Goal: Task Accomplishment & Management: Manage account settings

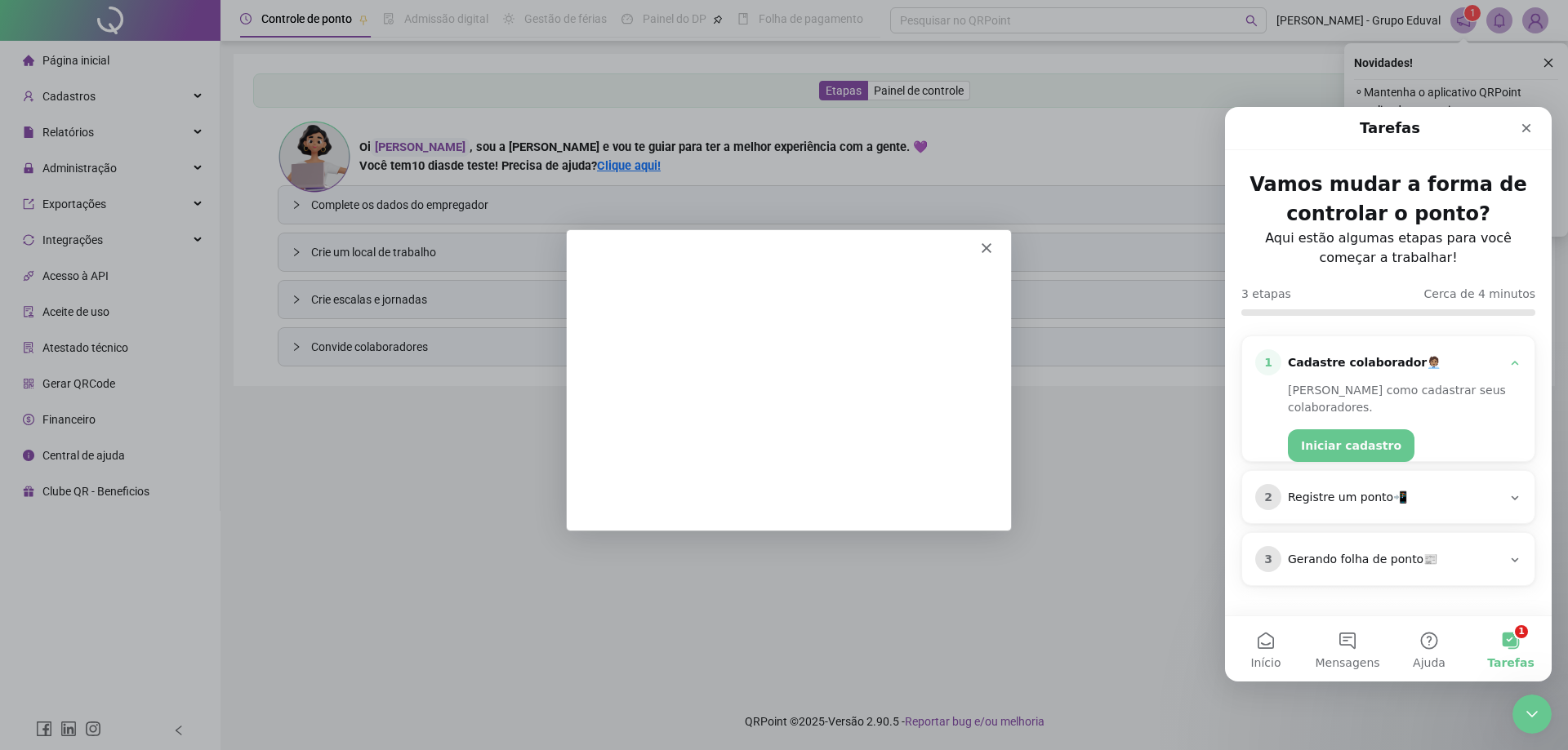
click at [988, 242] on icon "Fechar" at bounding box center [985, 247] width 10 height 10
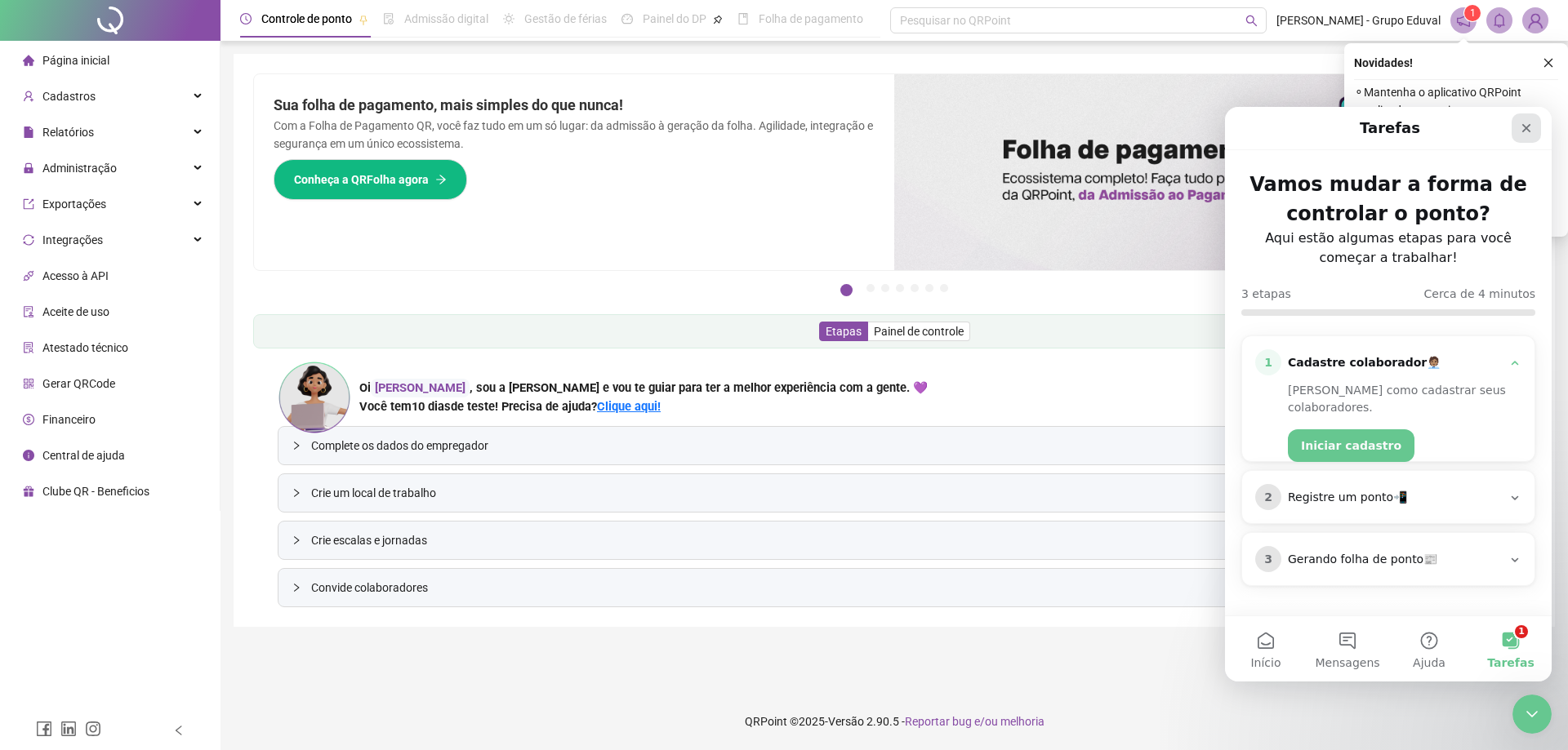
click at [1527, 131] on icon "Fechar" at bounding box center [1527, 128] width 13 height 13
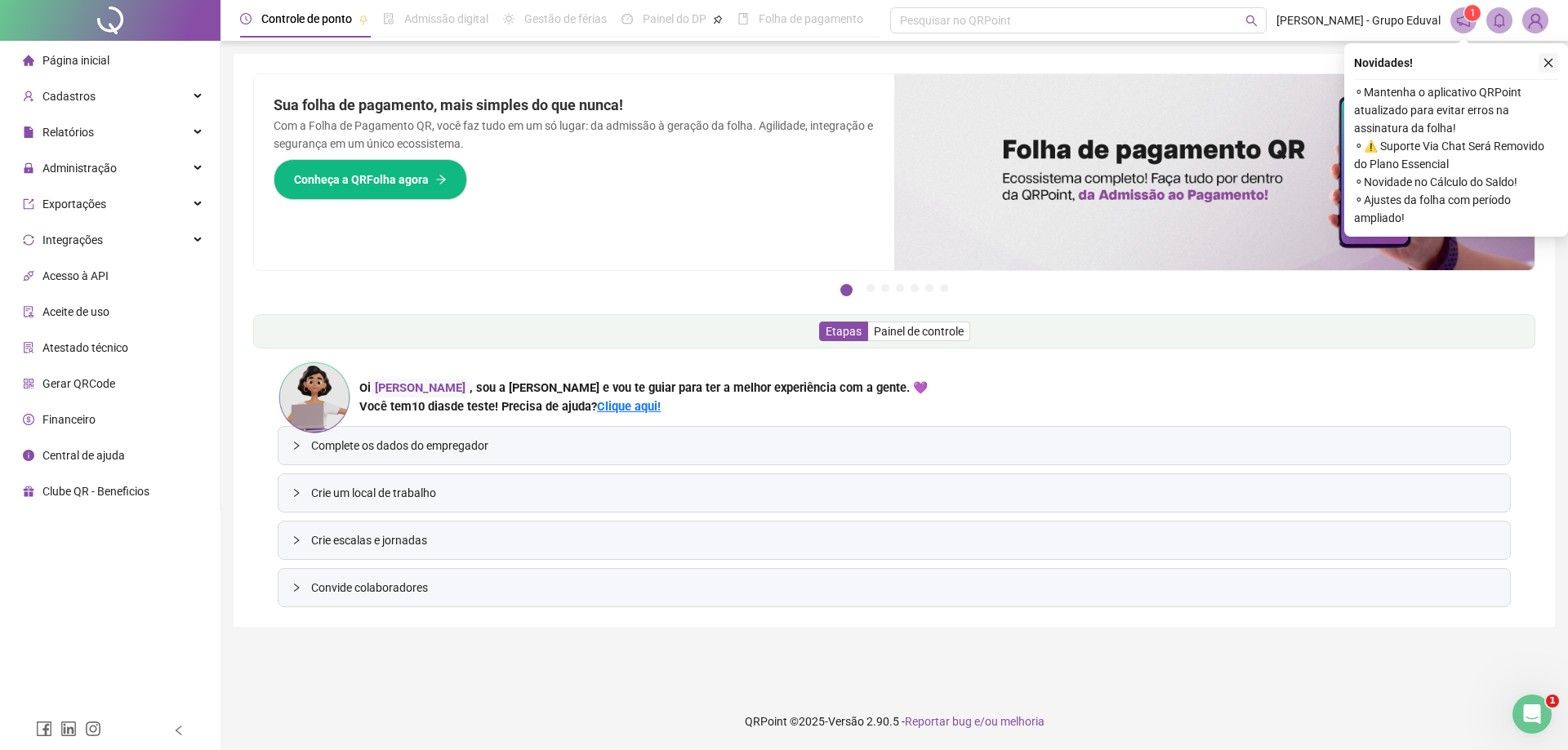
click at [1549, 65] on icon "close" at bounding box center [1548, 63] width 11 height 11
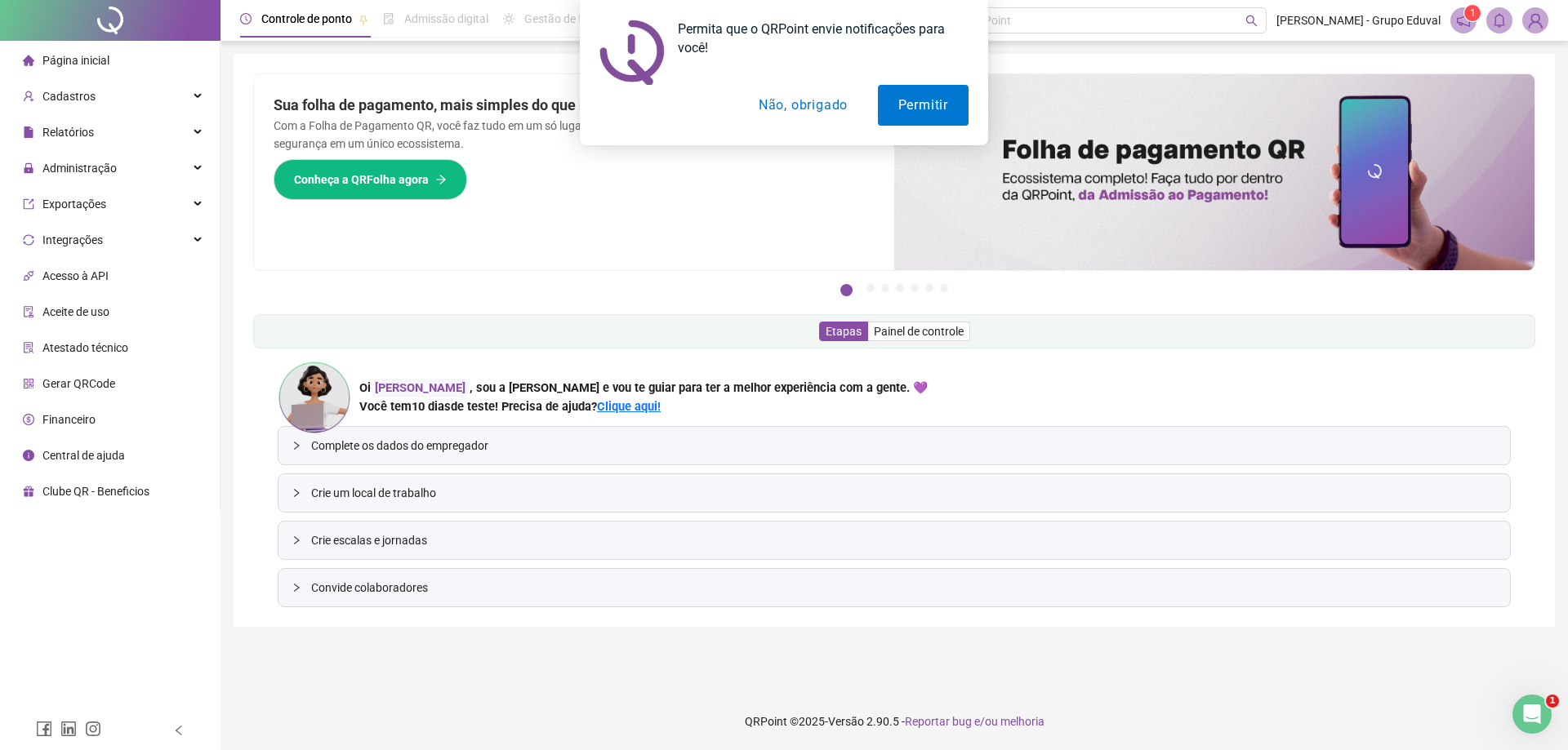
click at [804, 105] on button "Não, obrigado" at bounding box center [803, 105] width 130 height 40
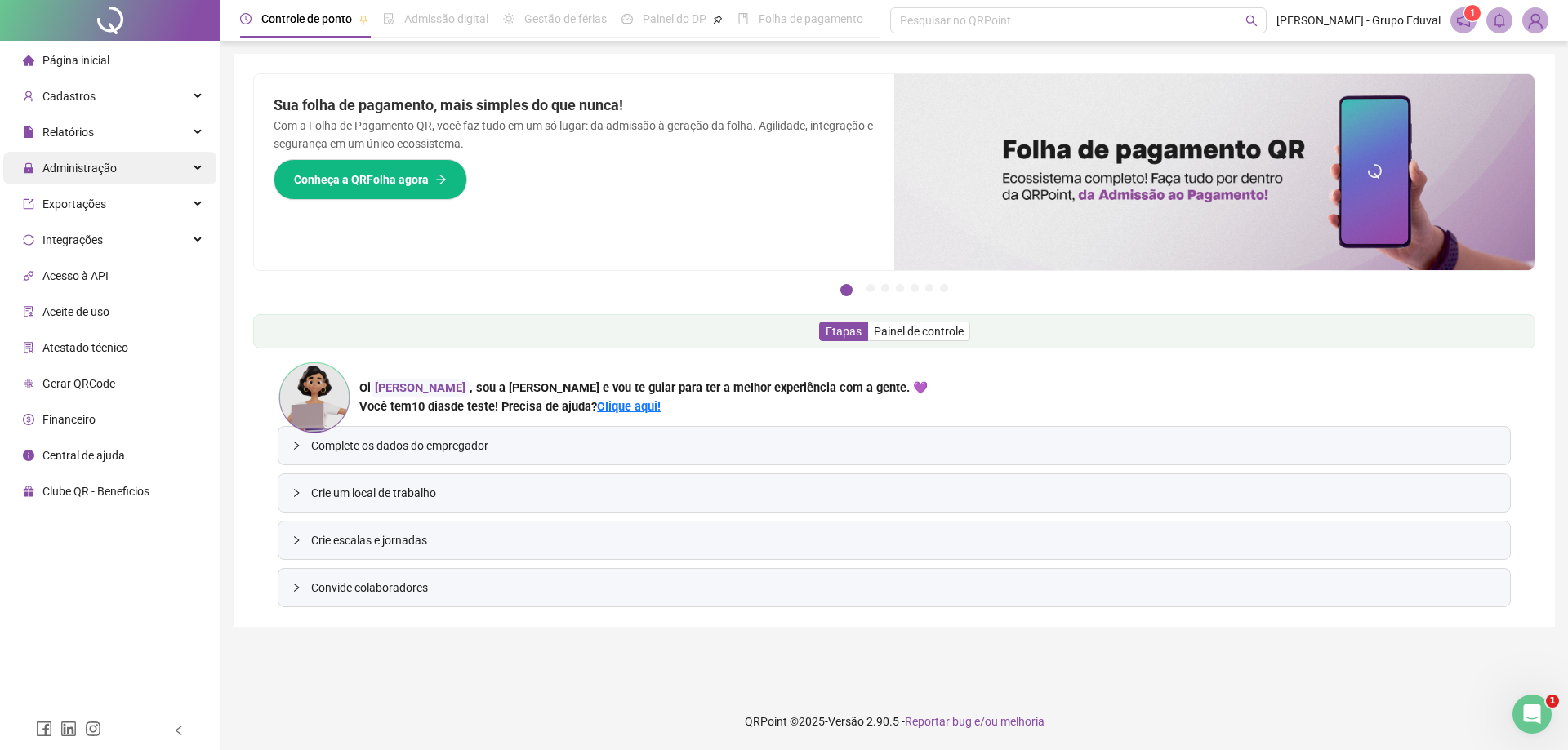
click at [103, 173] on span "Administração" at bounding box center [79, 168] width 75 height 13
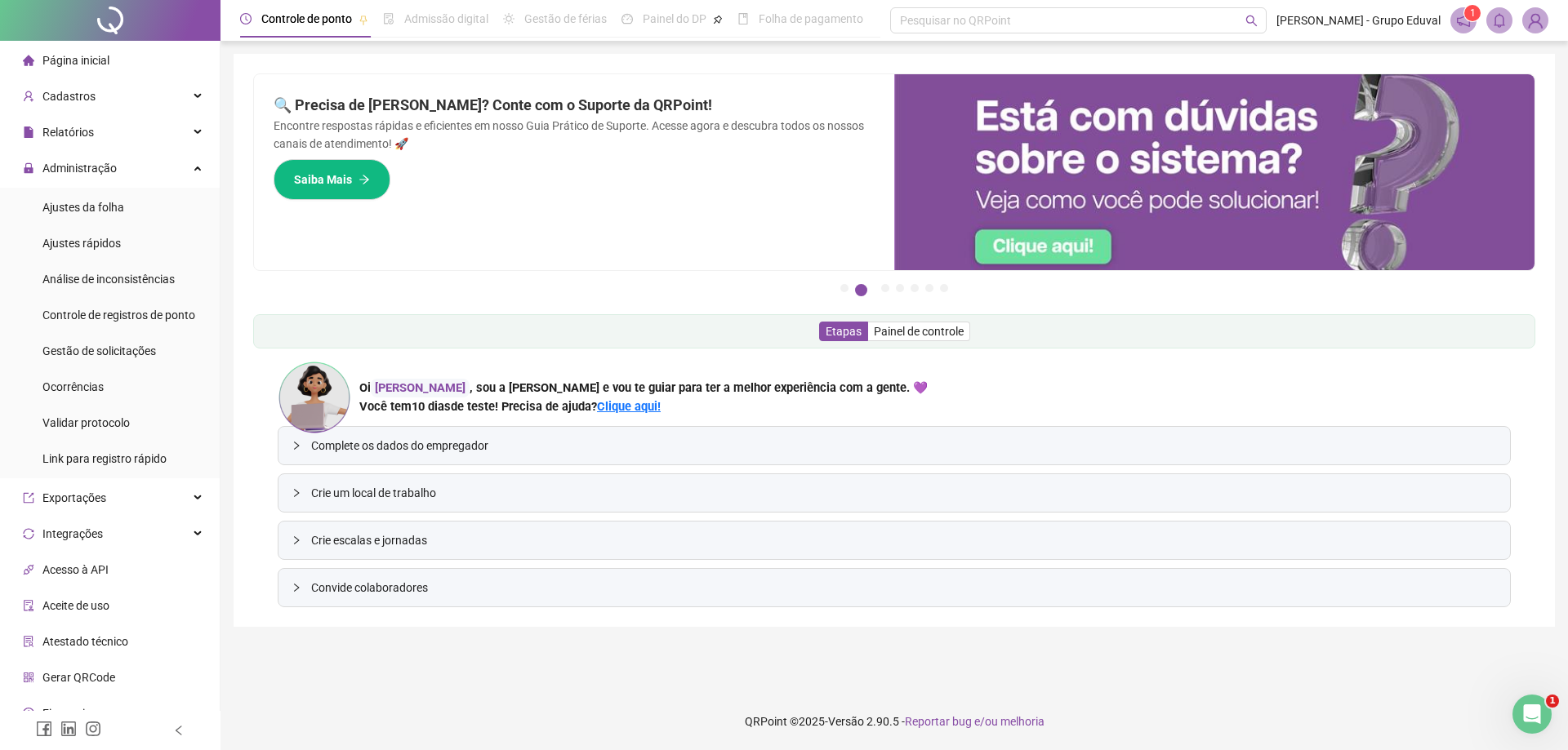
click at [98, 64] on span "Página inicial" at bounding box center [75, 61] width 67 height 13
click at [81, 137] on span "Relatórios" at bounding box center [68, 133] width 52 height 13
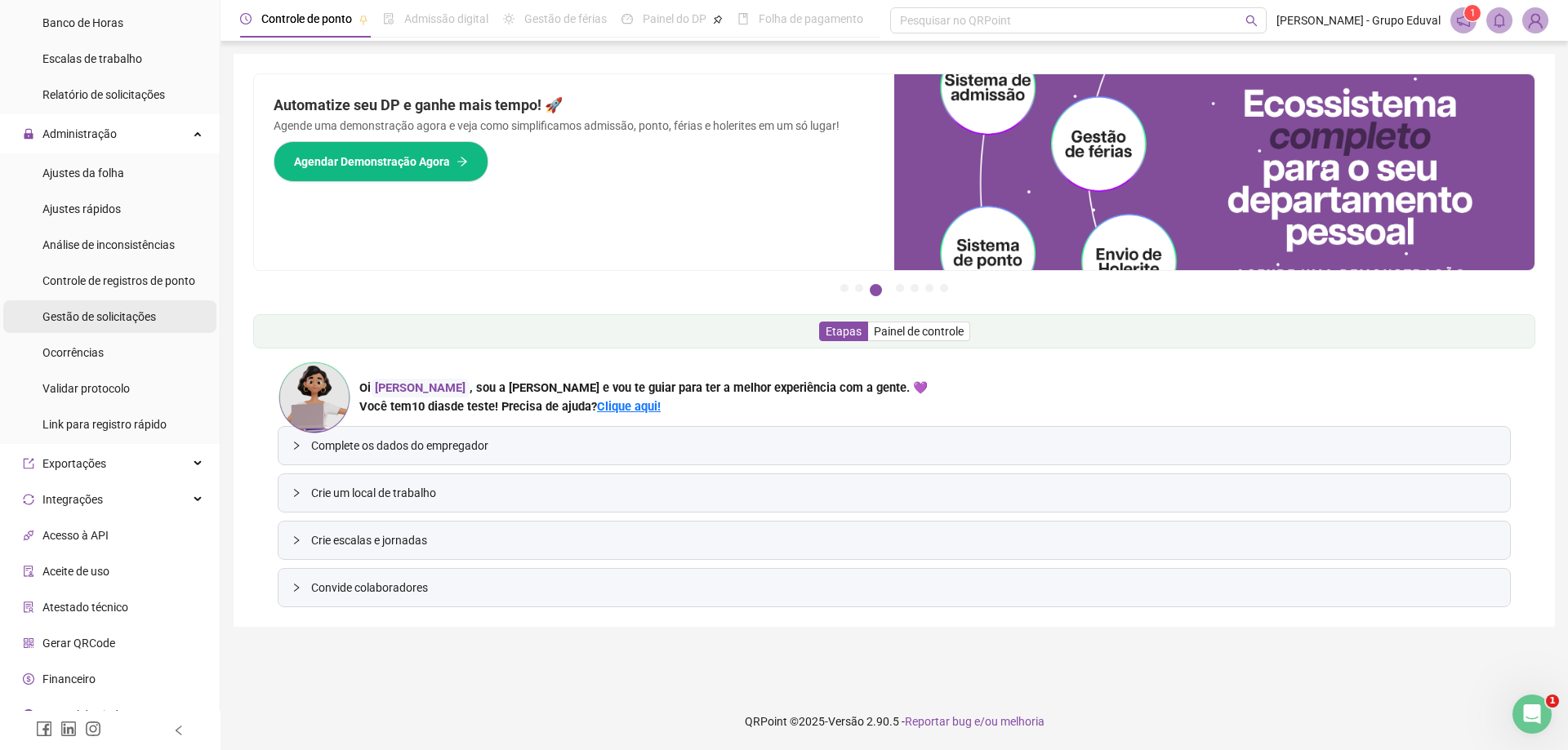
scroll to position [385, 0]
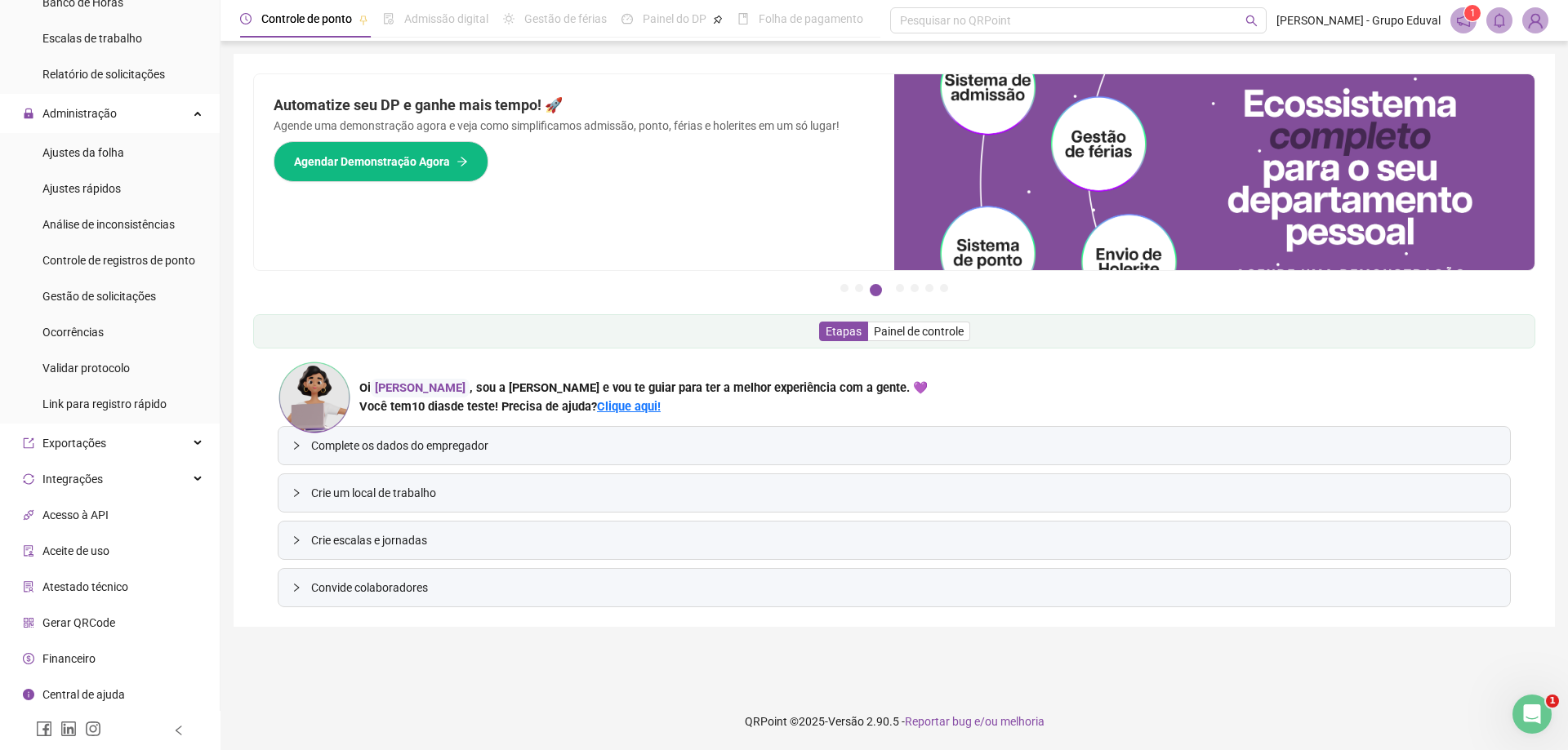
click at [122, 665] on li "Financeiro" at bounding box center [110, 658] width 213 height 32
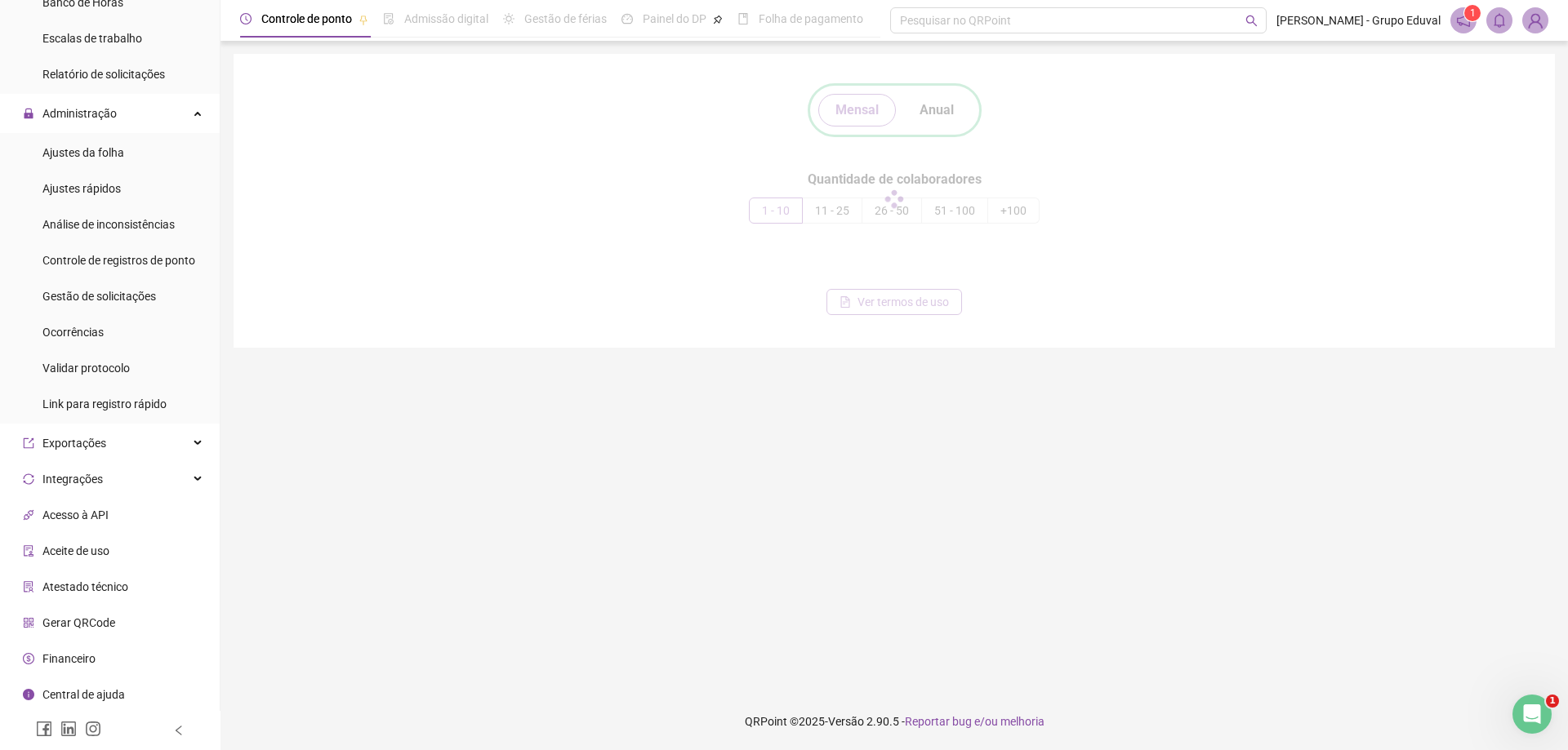
click at [94, 656] on span "Financeiro" at bounding box center [69, 659] width 53 height 13
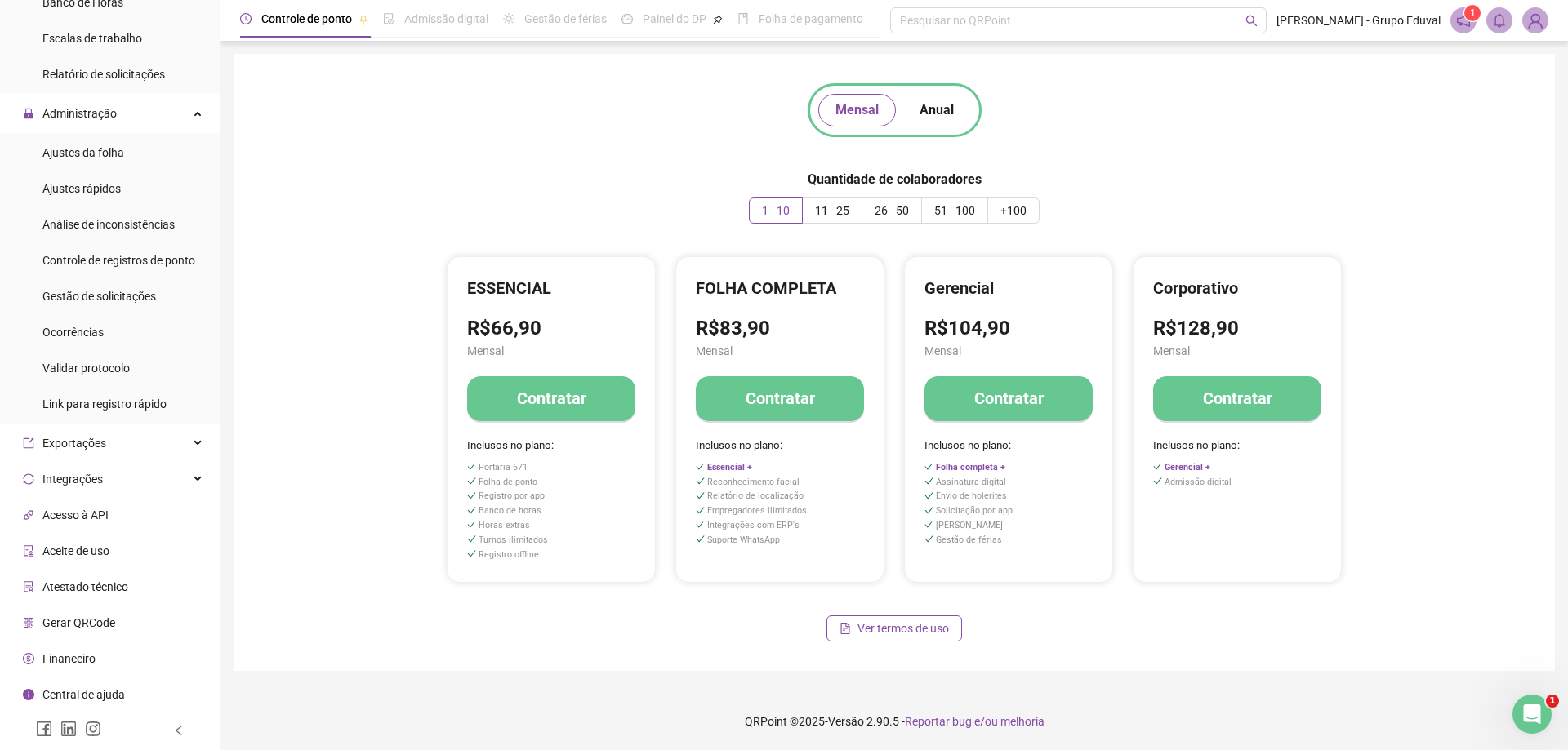
click at [69, 646] on div "Financeiro" at bounding box center [59, 658] width 73 height 32
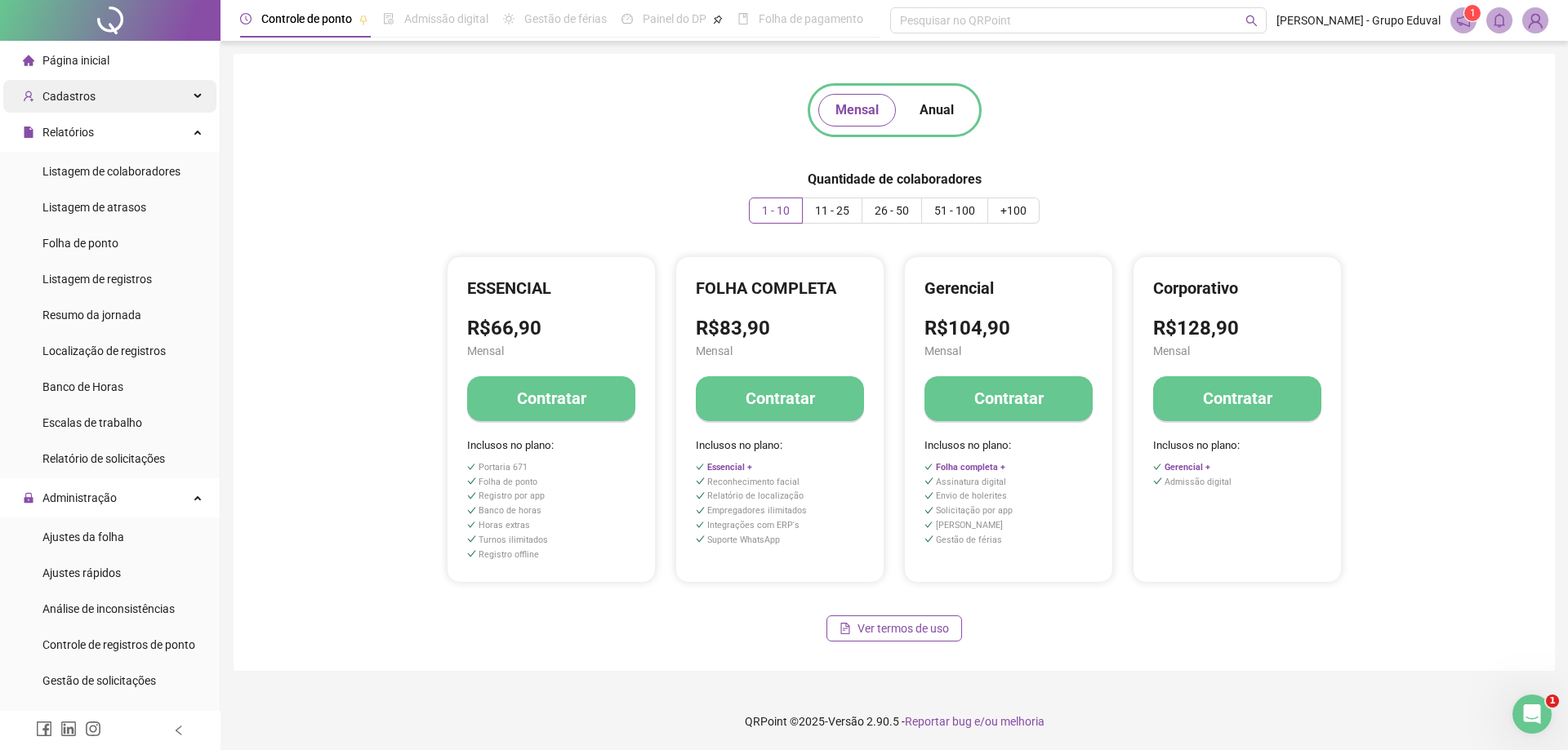
click at [111, 98] on div "Cadastros" at bounding box center [110, 96] width 213 height 32
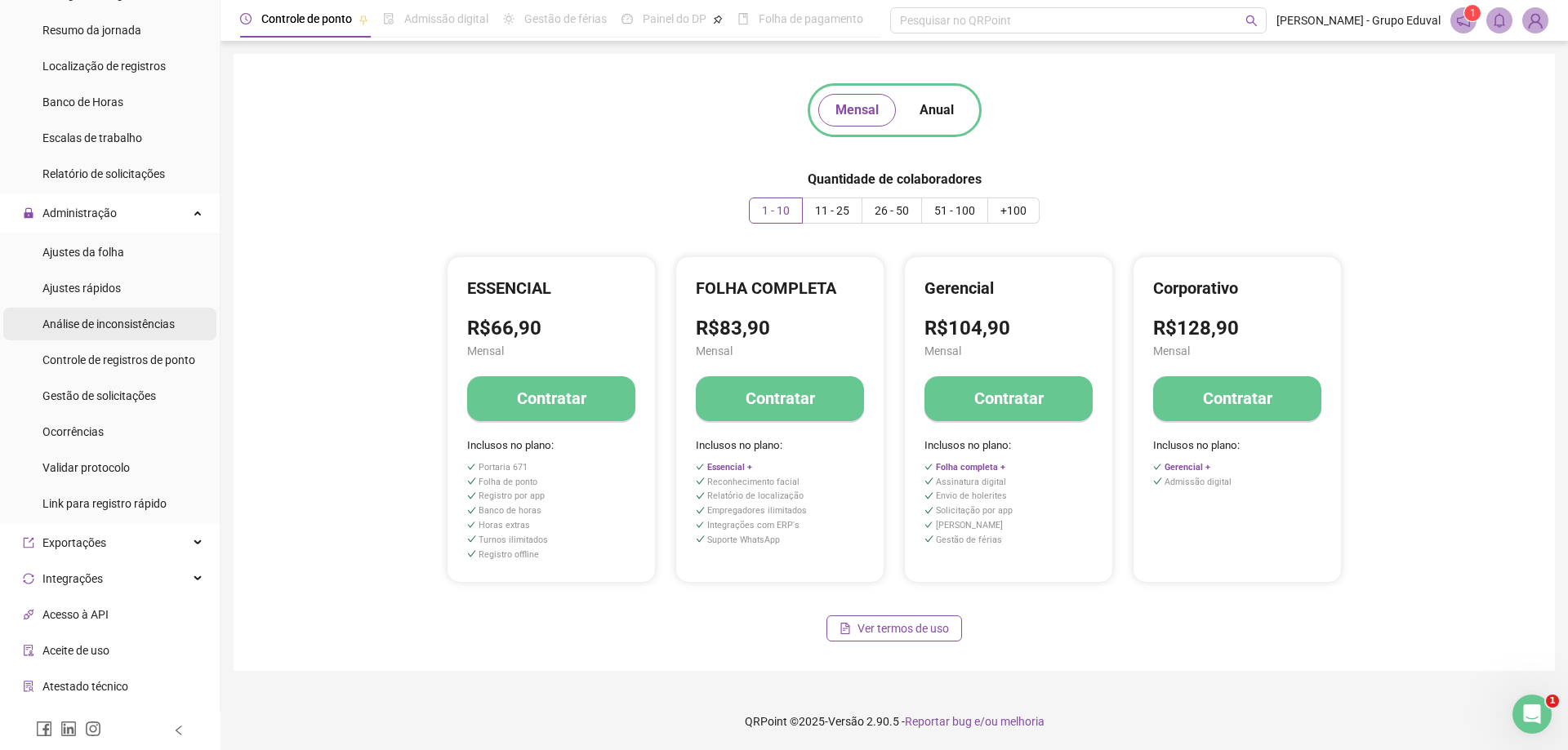
scroll to position [571, 0]
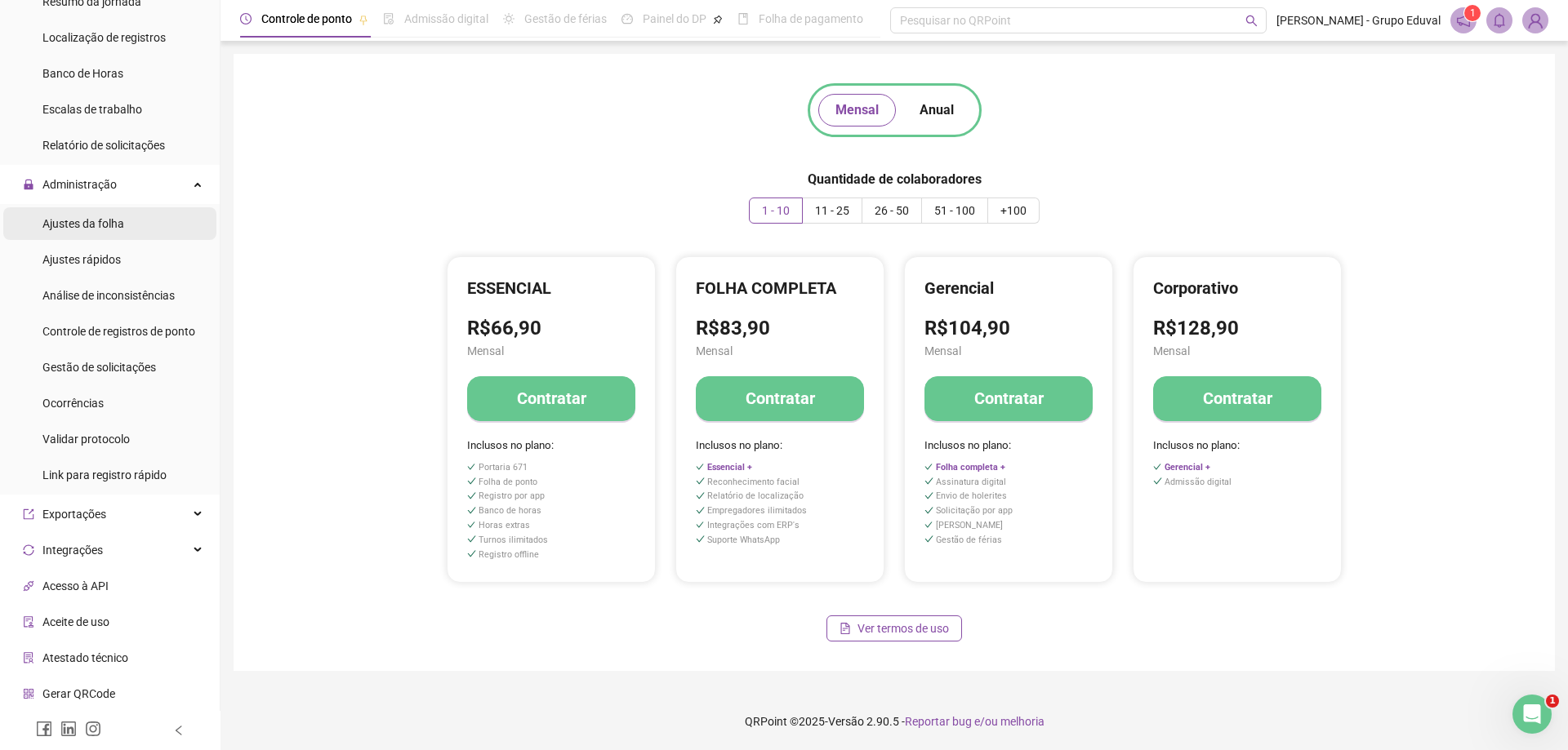
click at [148, 219] on li "Ajustes da folha" at bounding box center [110, 223] width 213 height 32
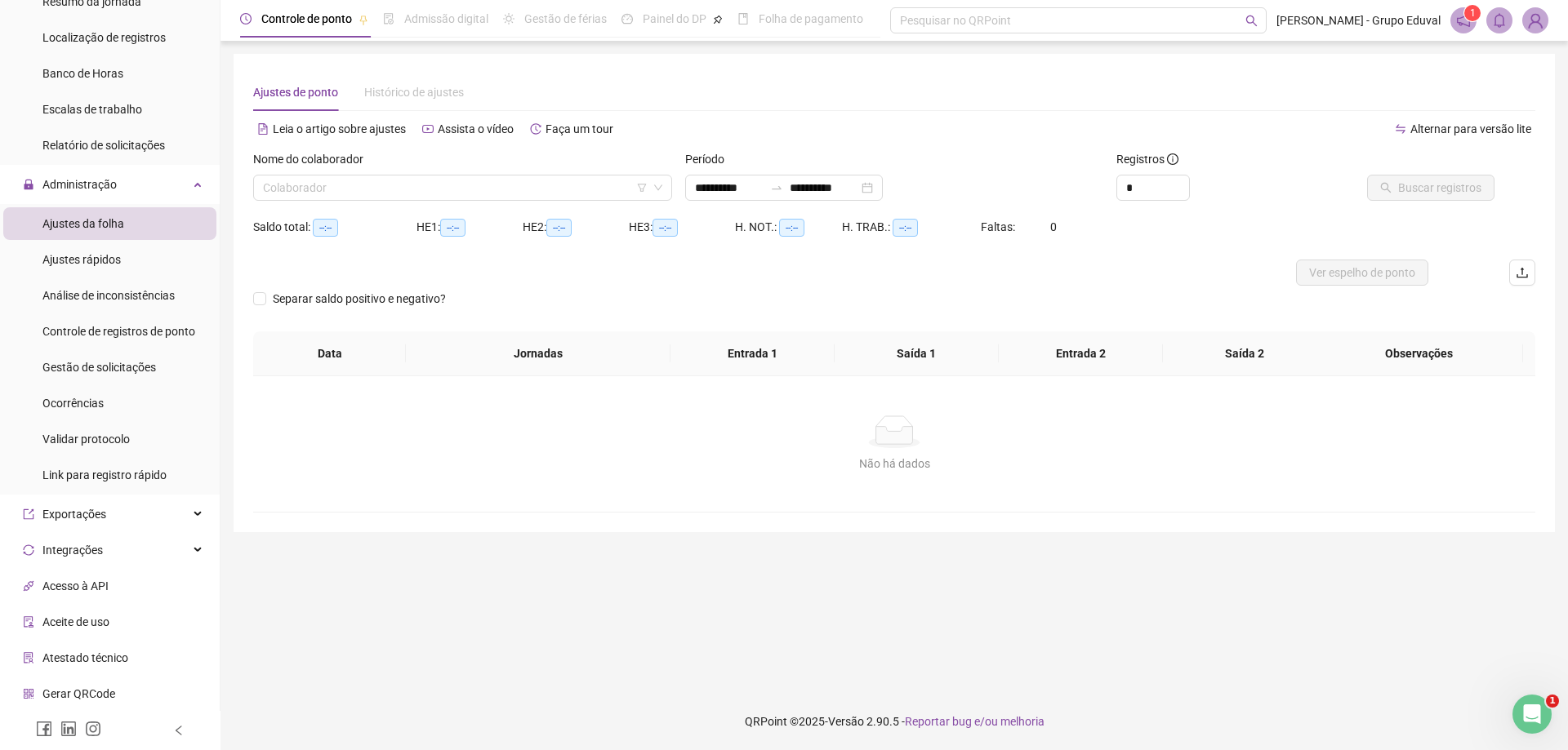
type input "**********"
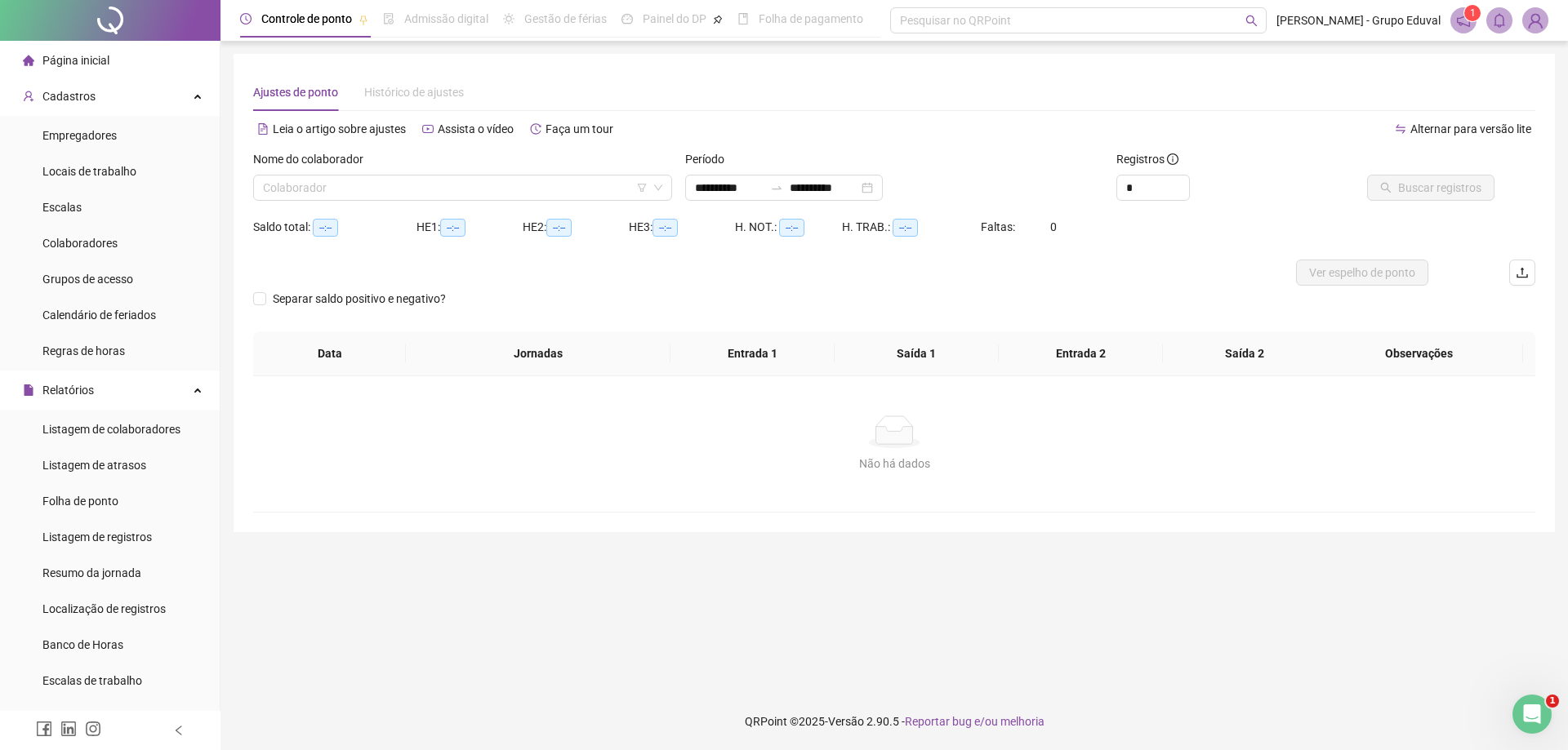
click at [69, 55] on span "Página inicial" at bounding box center [75, 61] width 67 height 13
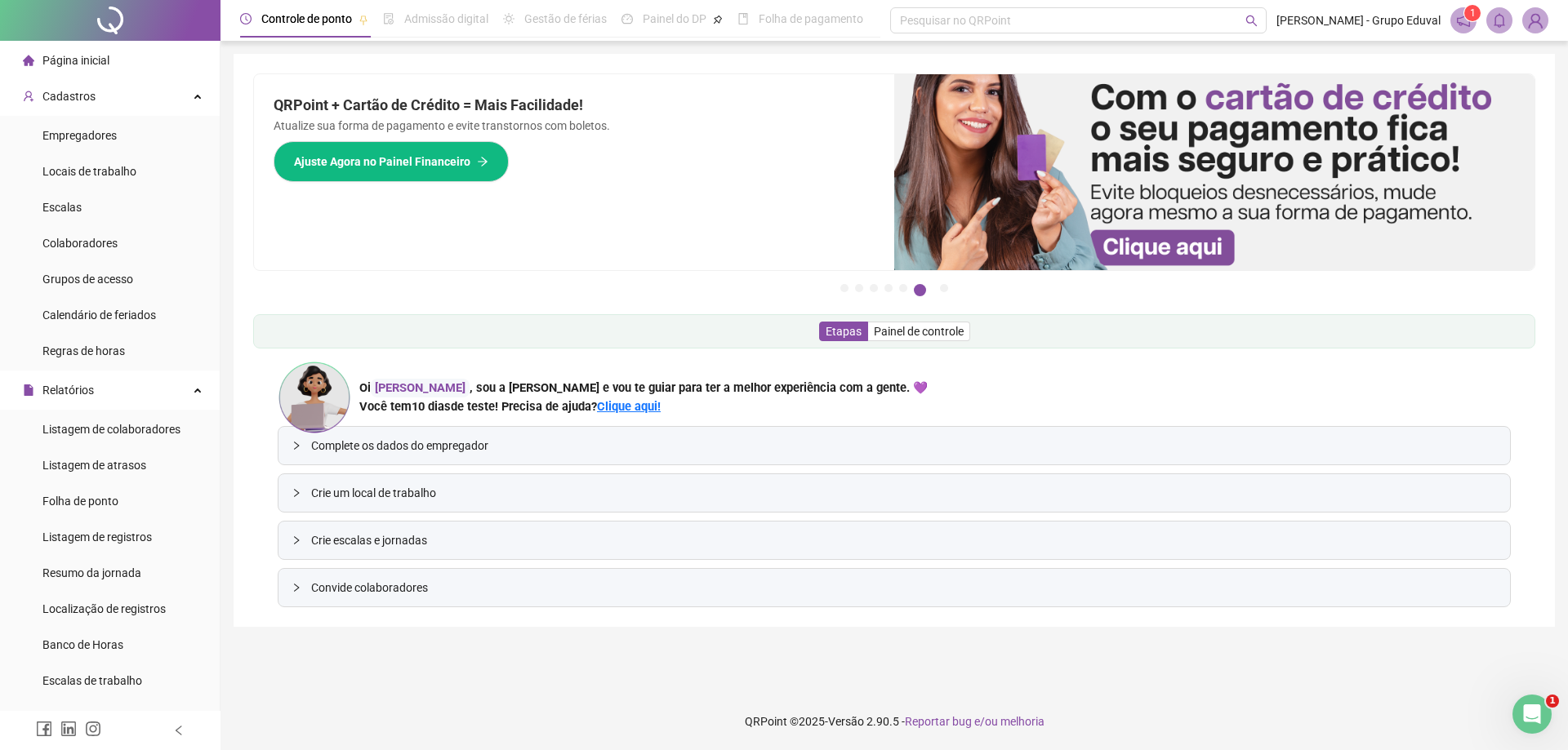
click at [1468, 18] on sup "1" at bounding box center [1472, 13] width 17 height 17
drag, startPoint x: 1470, startPoint y: 18, endPoint x: 1503, endPoint y: 17, distance: 33.0
click at [1472, 18] on span "1" at bounding box center [1473, 13] width 6 height 11
click at [1528, 17] on img at bounding box center [1535, 20] width 25 height 25
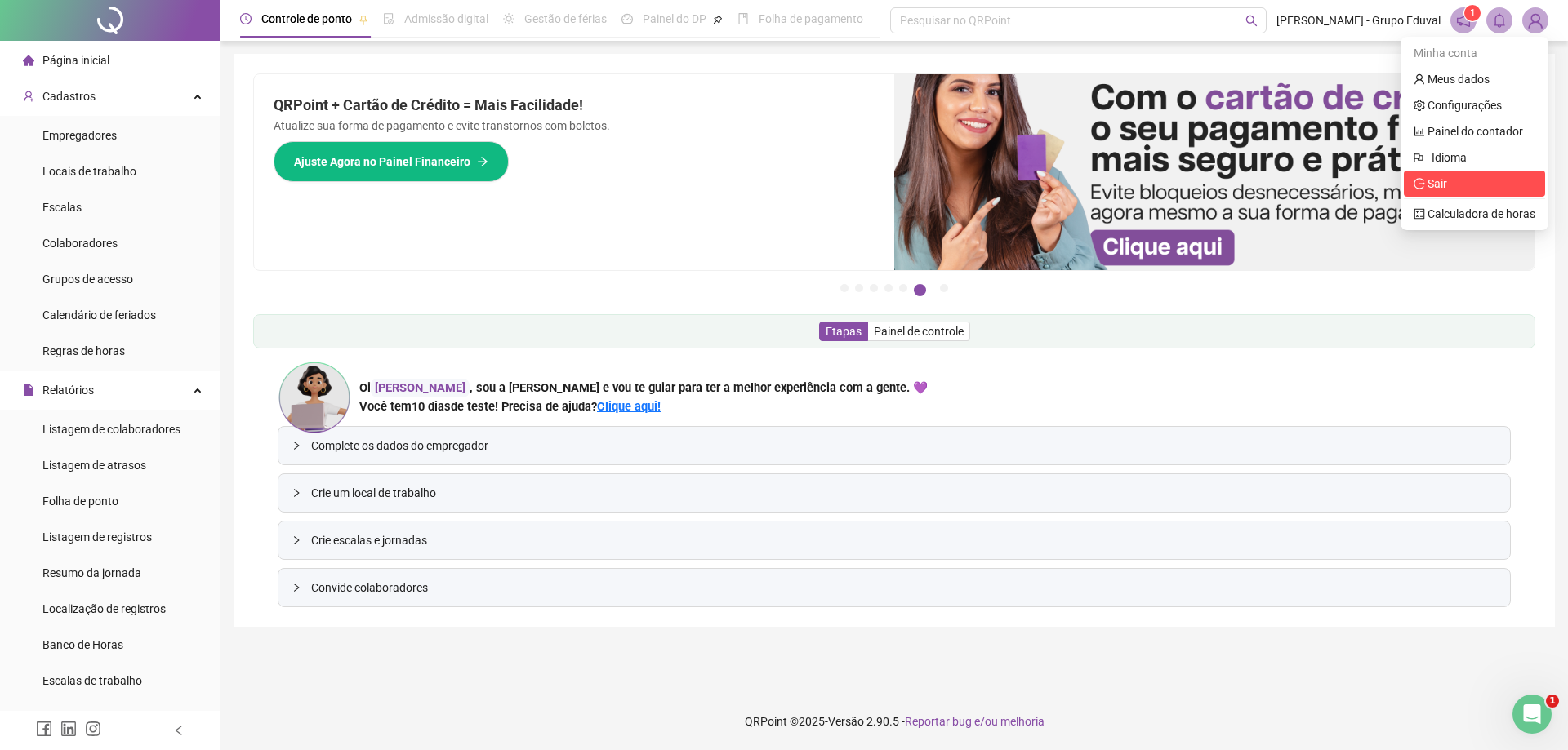
click at [1464, 177] on span "Sair" at bounding box center [1474, 184] width 122 height 18
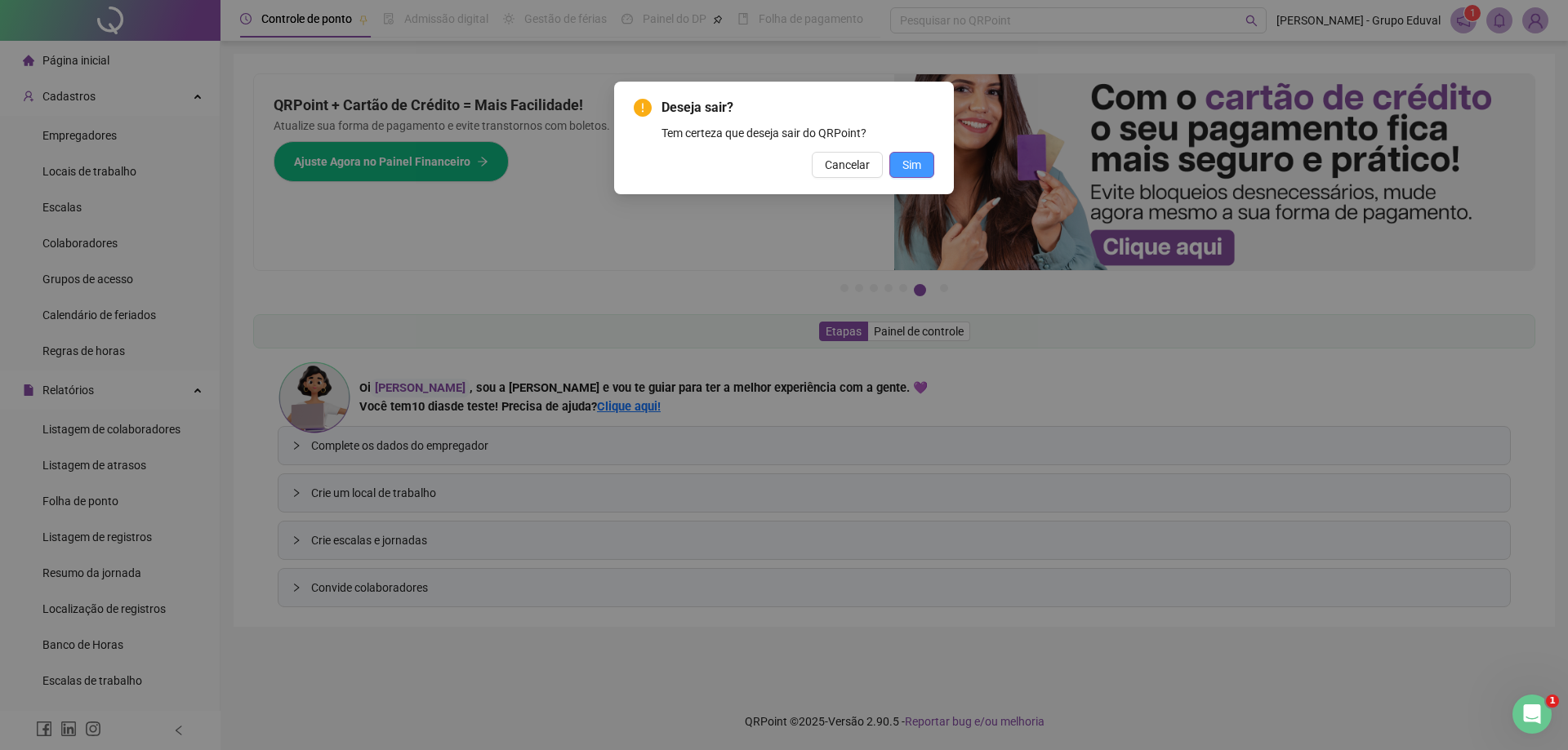
click at [916, 158] on span "Sim" at bounding box center [912, 165] width 18 height 18
